Goal: Find specific page/section: Find specific page/section

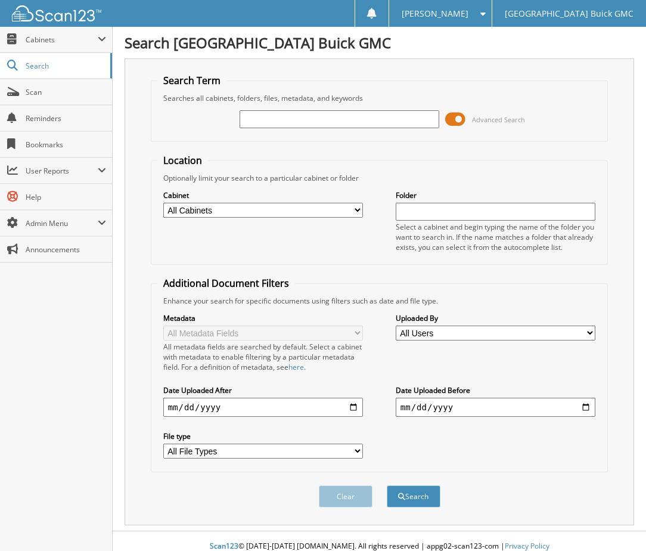
click at [289, 128] on div at bounding box center [340, 119] width 200 height 20
click at [289, 123] on input "text" at bounding box center [340, 119] width 200 height 18
type input "6166637"
click at [387, 485] on button "Search" at bounding box center [414, 496] width 54 height 22
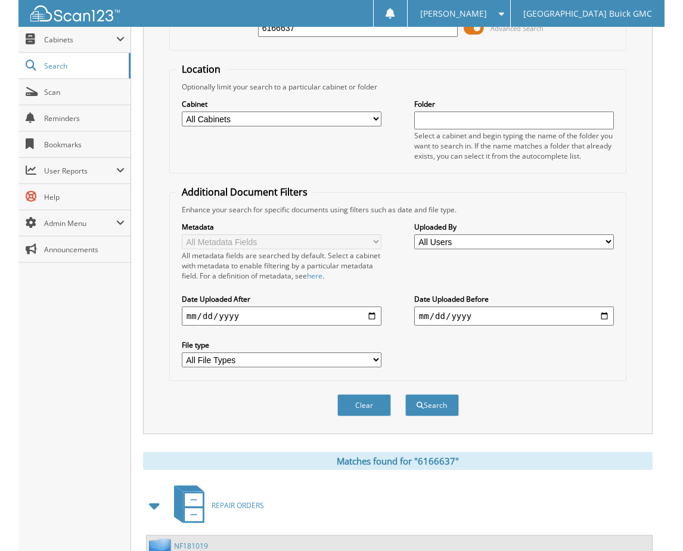
scroll to position [202, 0]
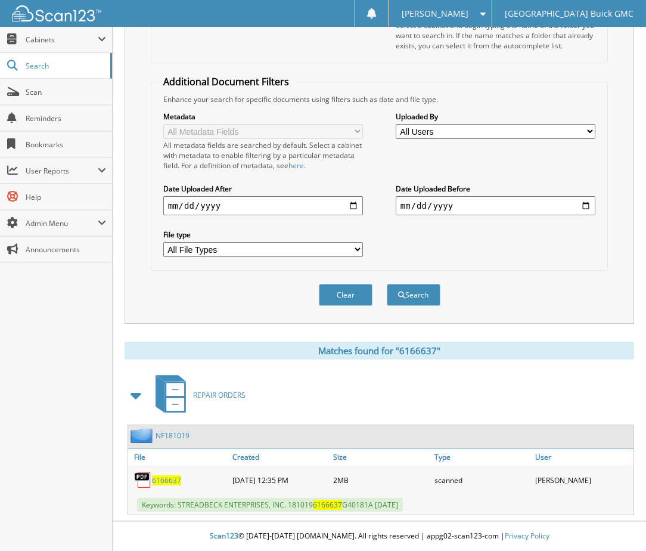
click at [291, 379] on div "REPAIR ORDERS" at bounding box center [380, 394] width 510 height 47
click at [166, 477] on span "6166637" at bounding box center [166, 480] width 29 height 10
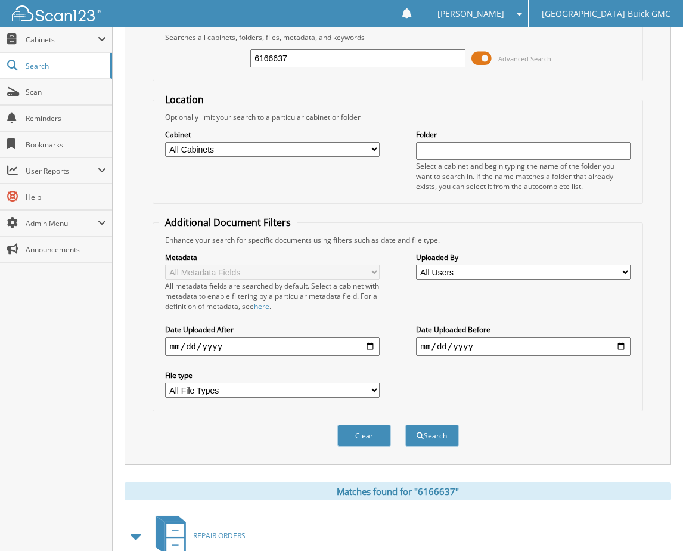
scroll to position [0, 0]
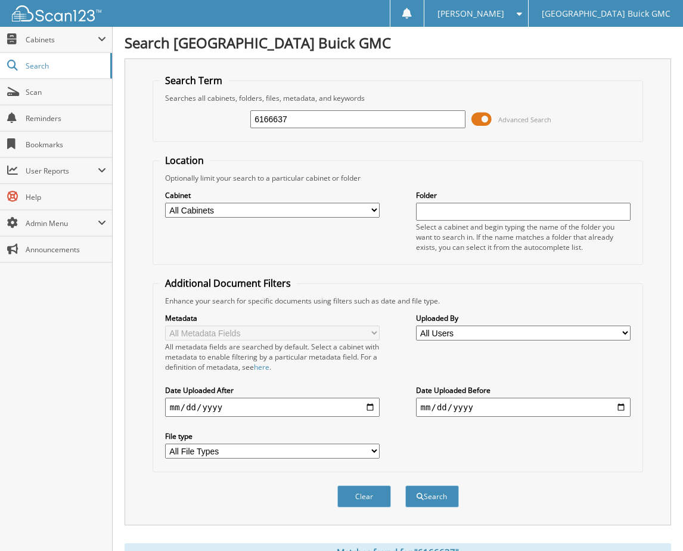
drag, startPoint x: 304, startPoint y: 122, endPoint x: 206, endPoint y: 138, distance: 99.1
click at [206, 138] on fieldset "Search Term Searches all cabinets, folders, files, metadata, and keywords 61666…" at bounding box center [398, 108] width 491 height 68
type input "6166223"
click at [405, 485] on button "Search" at bounding box center [432, 496] width 54 height 22
drag, startPoint x: 368, startPoint y: 114, endPoint x: 244, endPoint y: 128, distance: 124.2
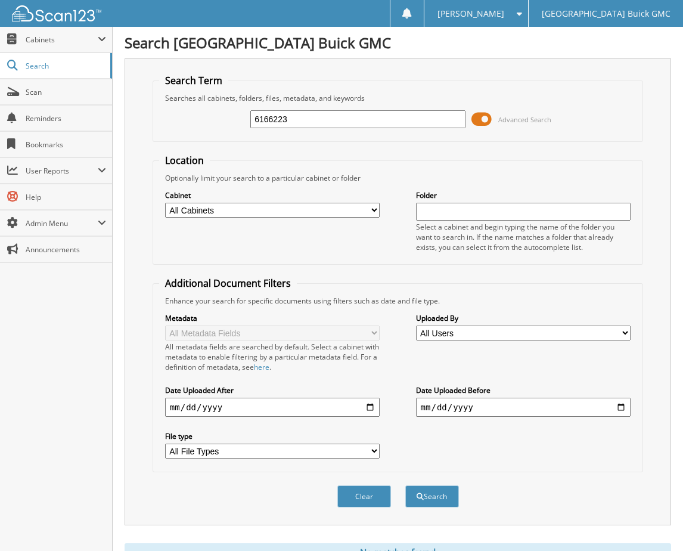
click at [244, 127] on div "6166223 Advanced Search" at bounding box center [397, 119] width 477 height 32
type input "6165816"
click at [405, 485] on button "Search" at bounding box center [432, 496] width 54 height 22
